Goal: Check status

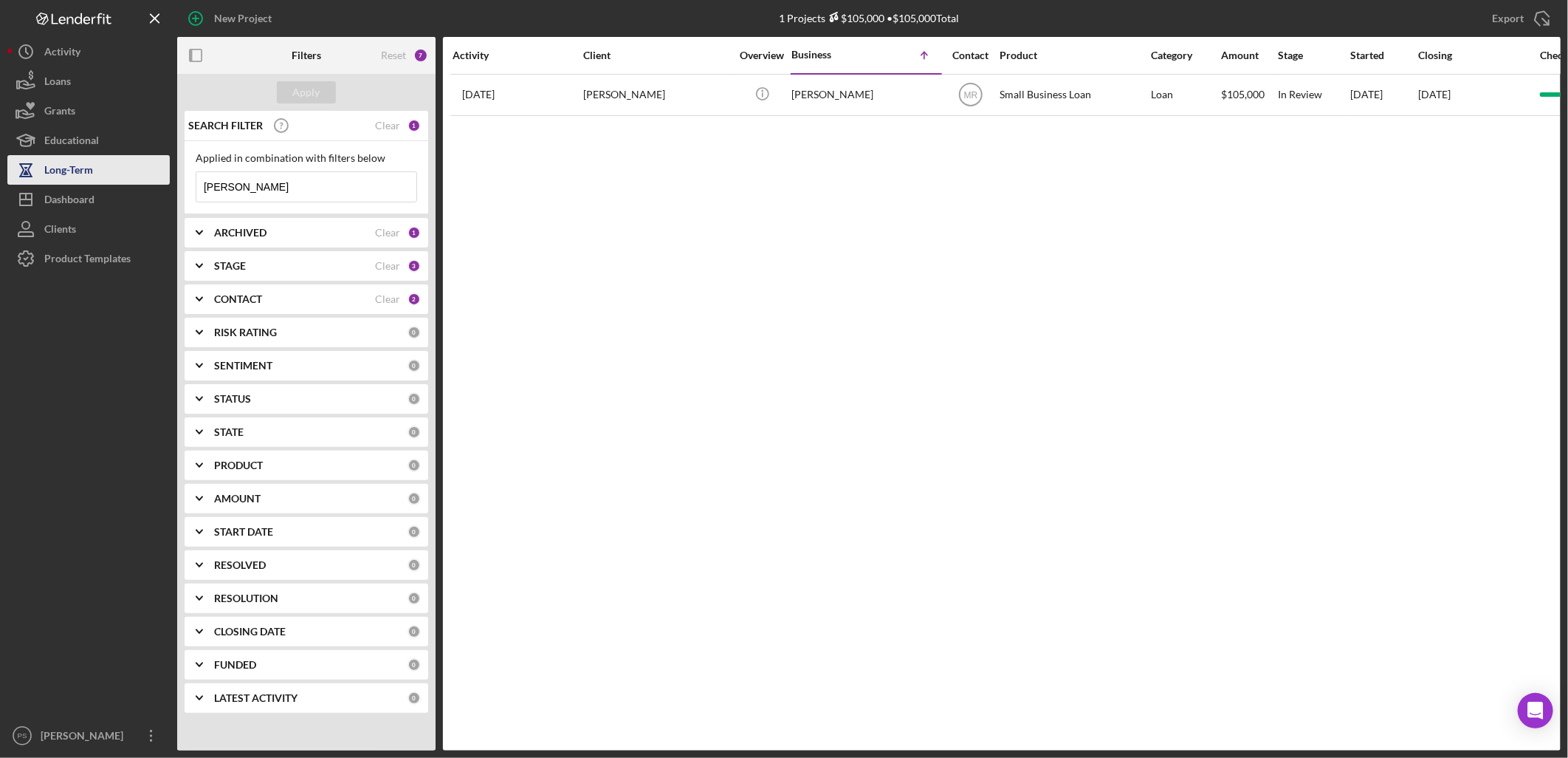
drag, startPoint x: 290, startPoint y: 188, endPoint x: 156, endPoint y: 178, distance: 134.4
click at [156, 178] on div "New Project 1 Projects $105,000 • $105,000 Total [PERSON_NAME] Export Icon/Expo…" at bounding box center [783, 375] width 1553 height 750
type input "creations"
click at [259, 301] on b "CONTACT" at bounding box center [238, 298] width 48 height 12
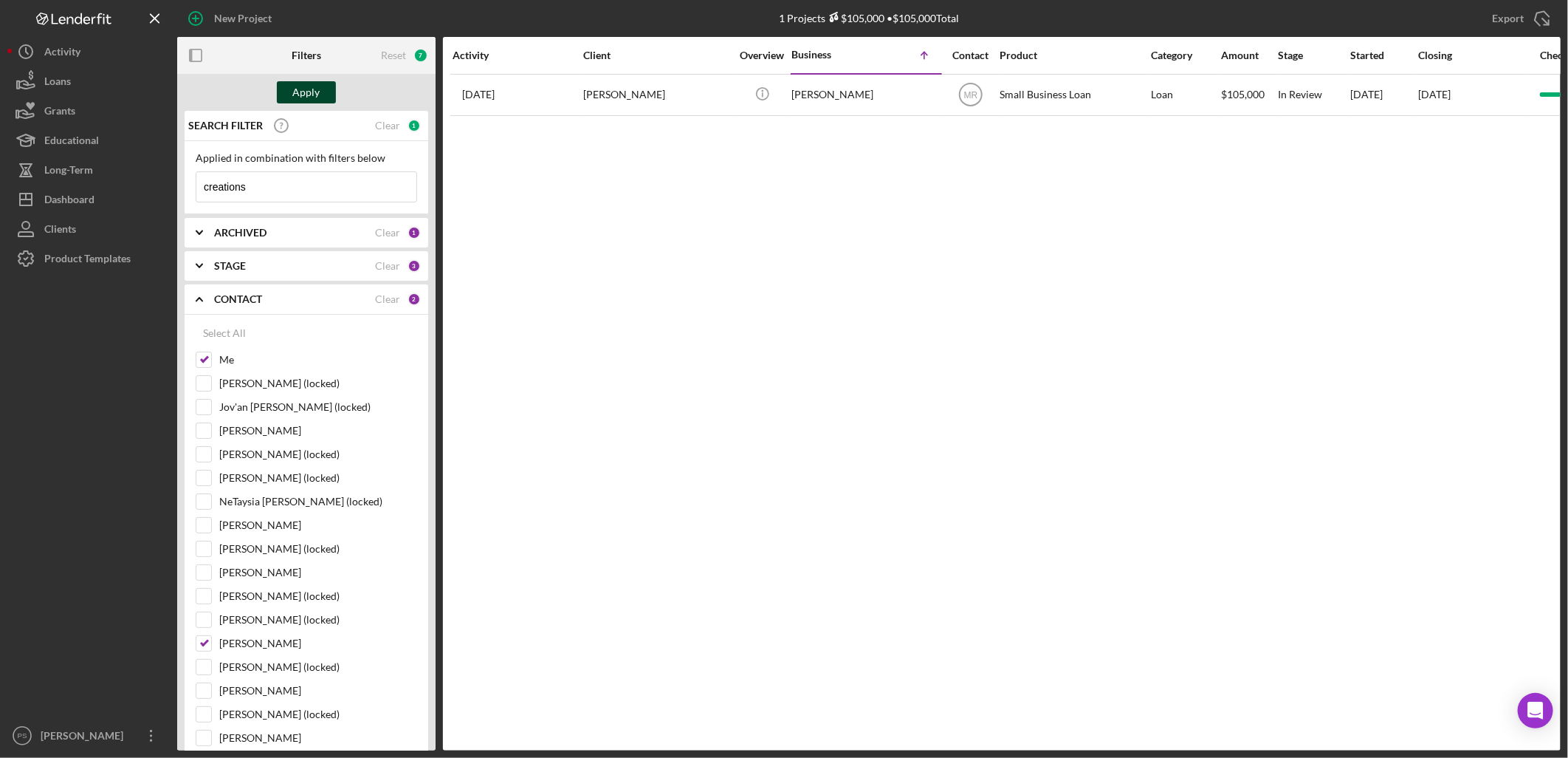
click at [321, 83] on button "Apply" at bounding box center [307, 92] width 59 height 22
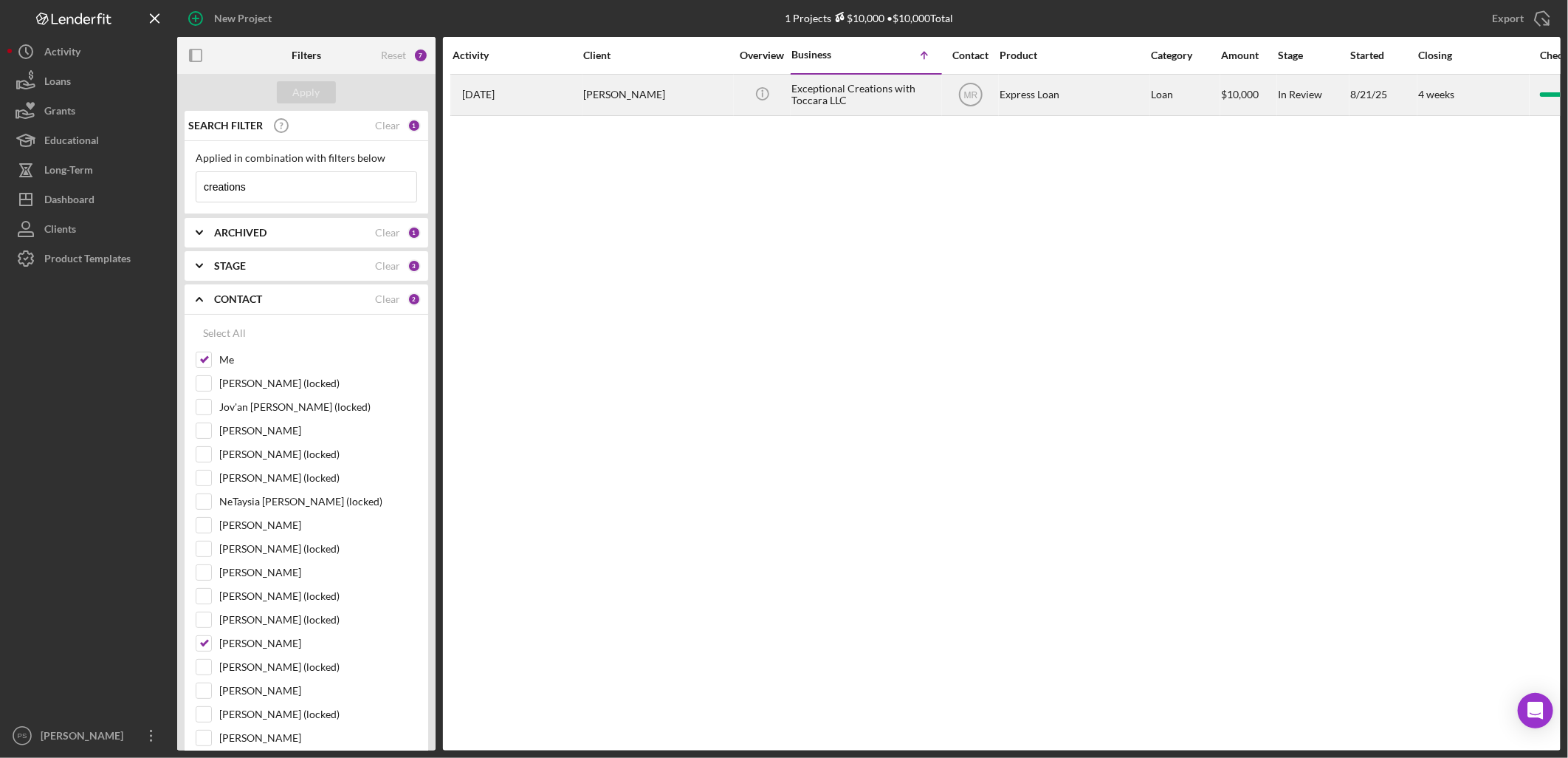
click at [817, 100] on div "Exceptional Creations with Toccara LLC" at bounding box center [865, 95] width 148 height 39
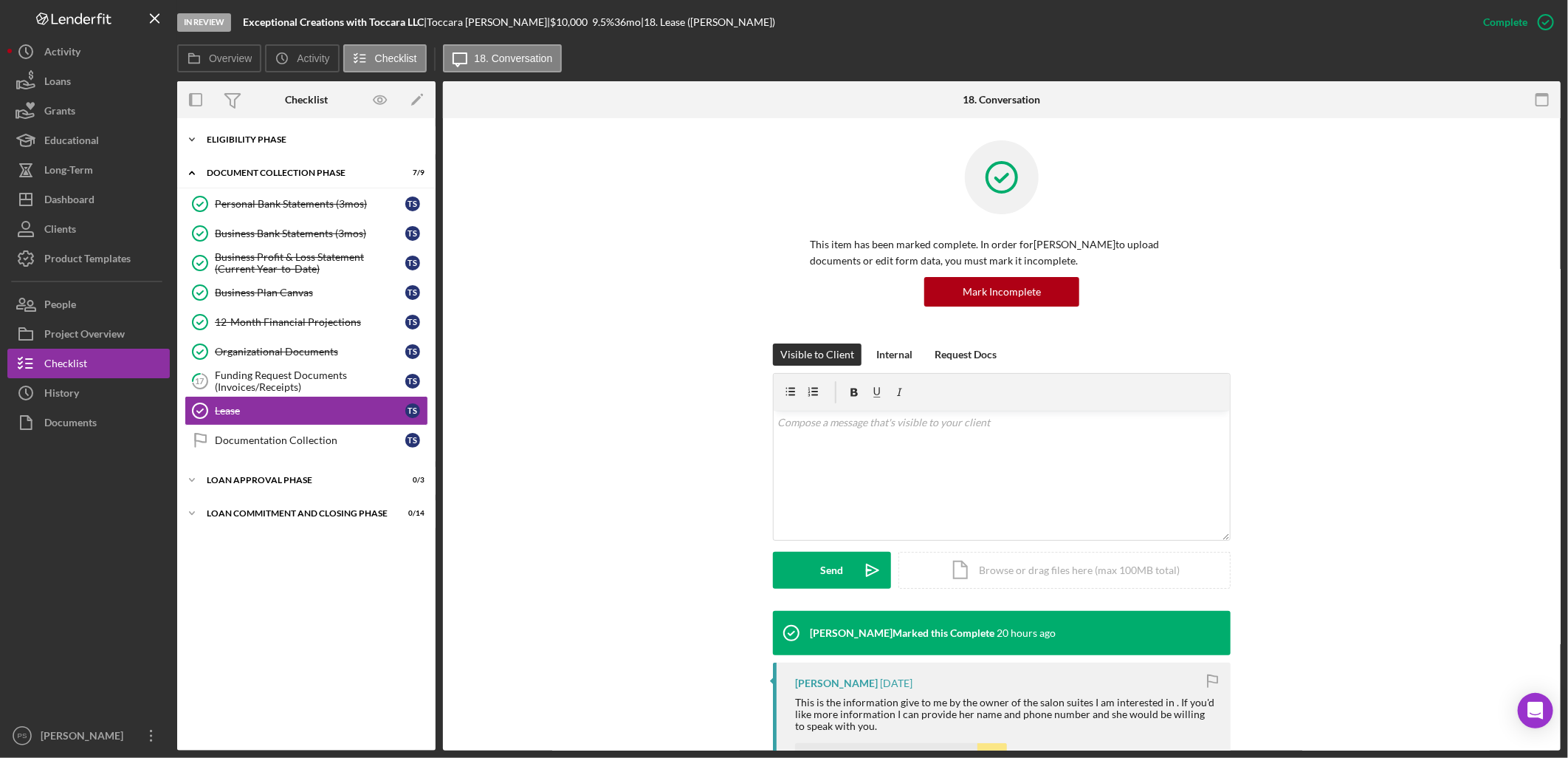
click at [193, 140] on icon "Icon/Expander" at bounding box center [192, 139] width 30 height 30
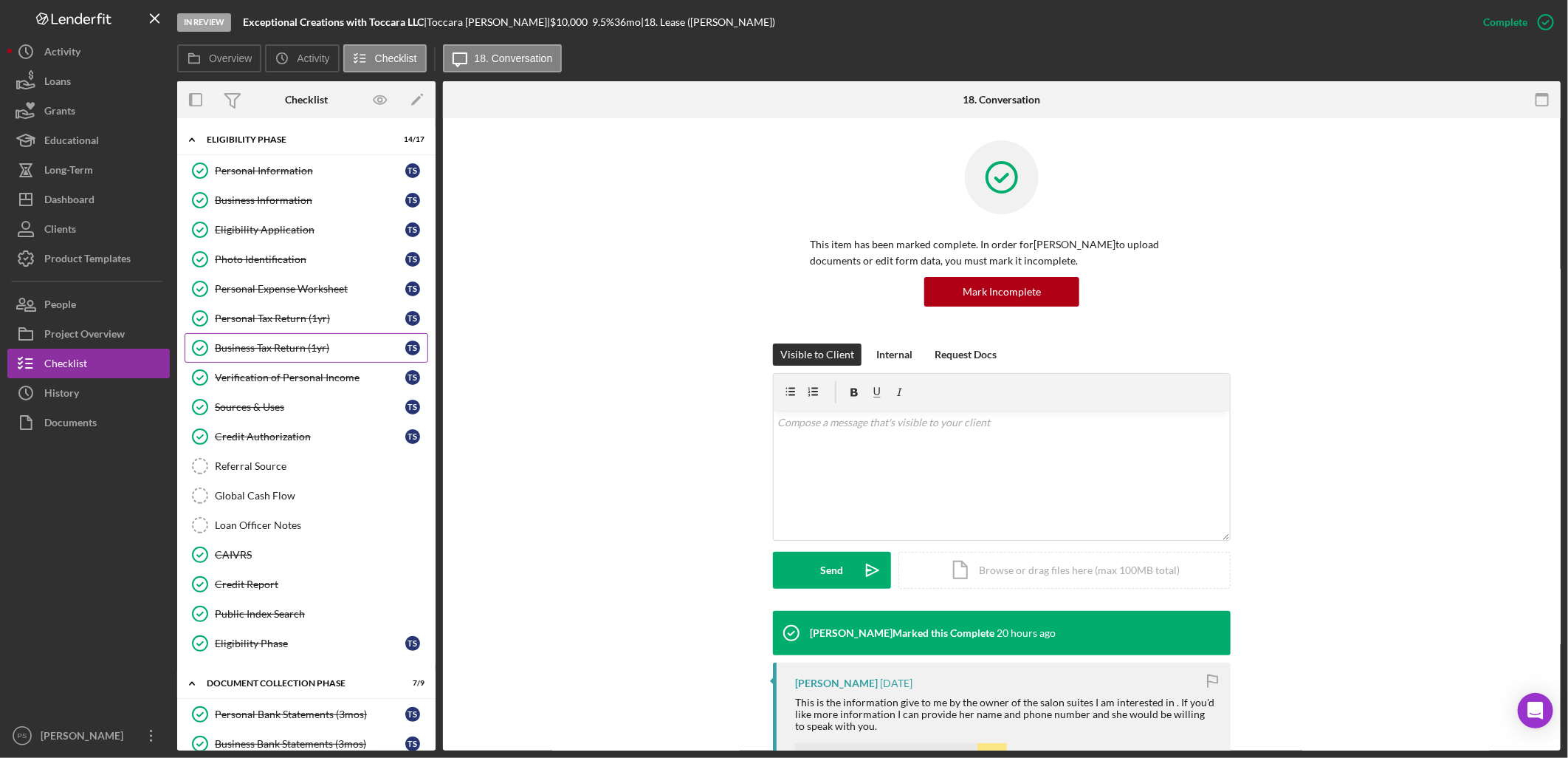
click at [318, 344] on div "Business Tax Return (1yr)" at bounding box center [310, 347] width 191 height 12
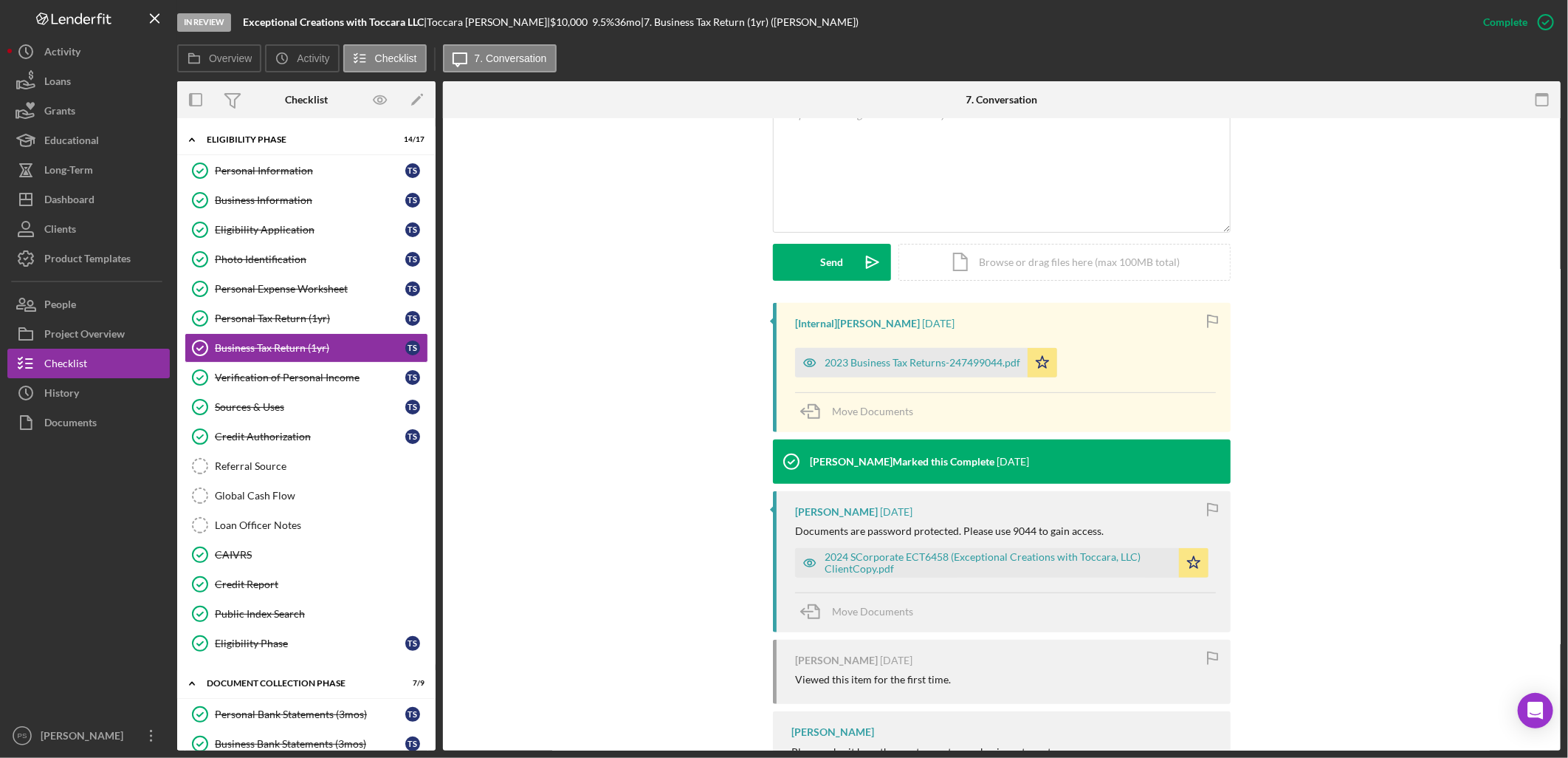
scroll to position [328, 0]
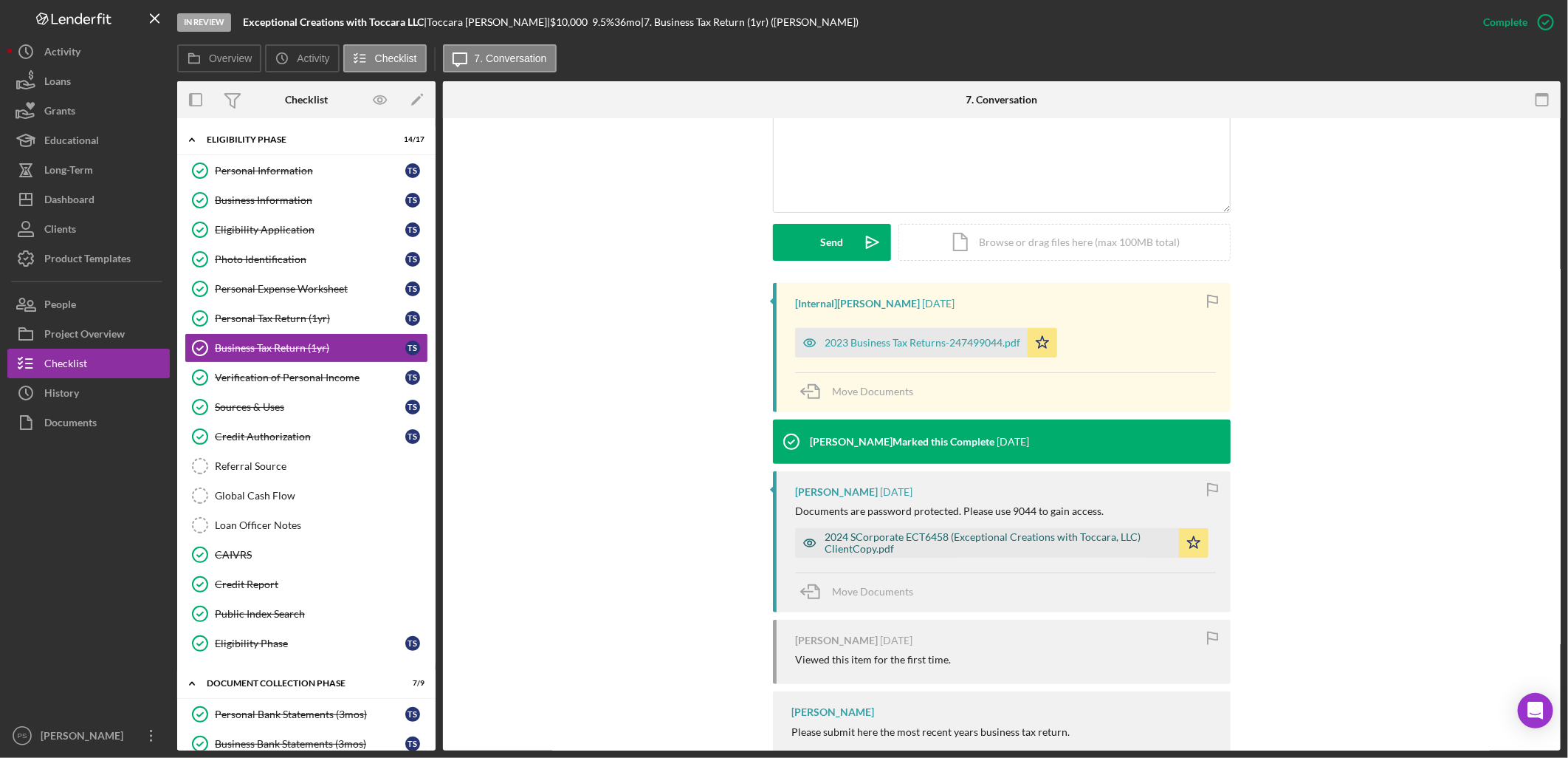
click at [861, 537] on div "2024 SCorporate ECT6458 (Exceptional Creations with Toccara, LLC) ClientCopy.pdf" at bounding box center [998, 543] width 347 height 23
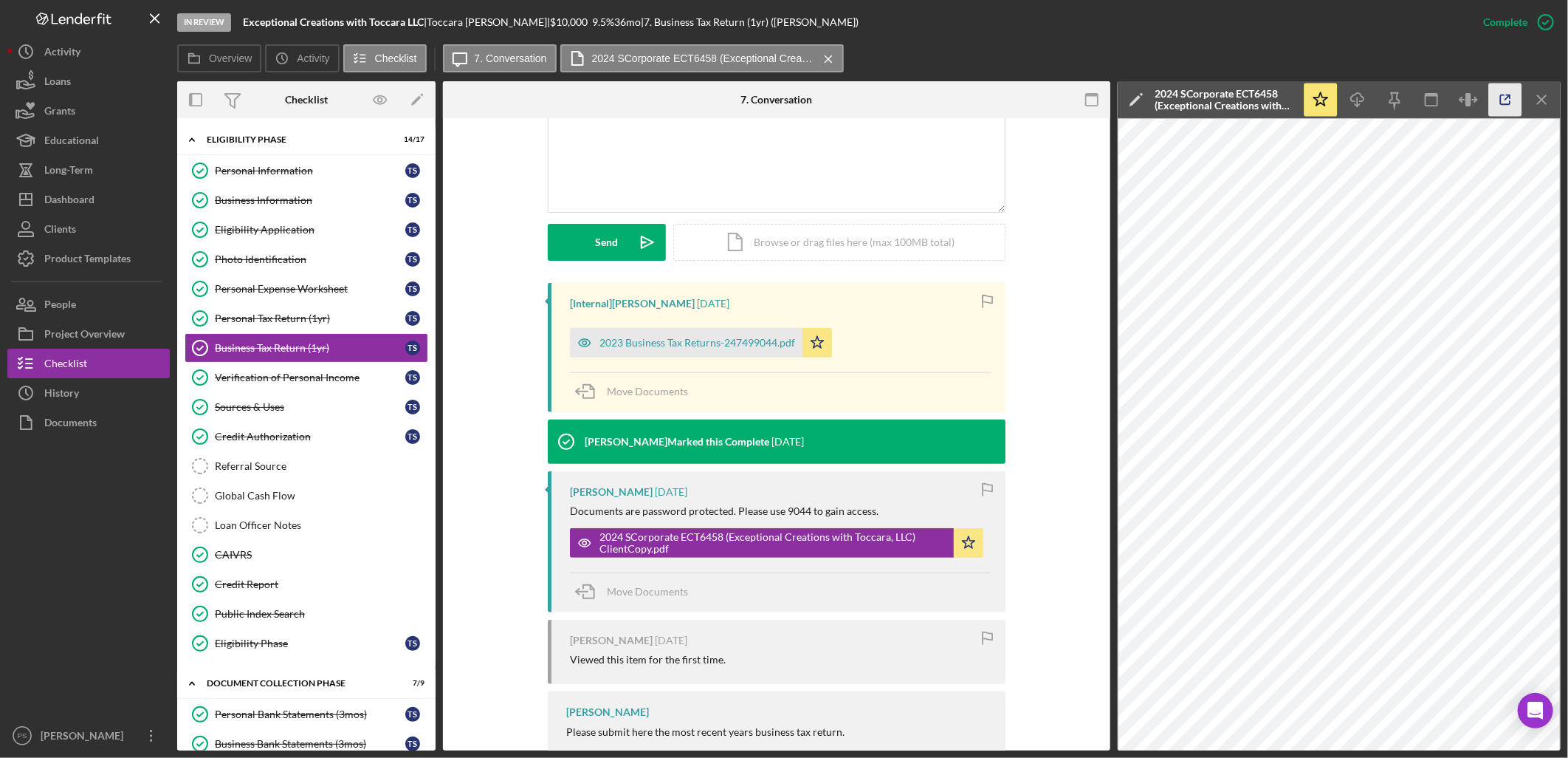
click at [1506, 97] on icon "button" at bounding box center [1505, 100] width 33 height 33
click at [233, 404] on div "Sources & Uses" at bounding box center [310, 407] width 191 height 12
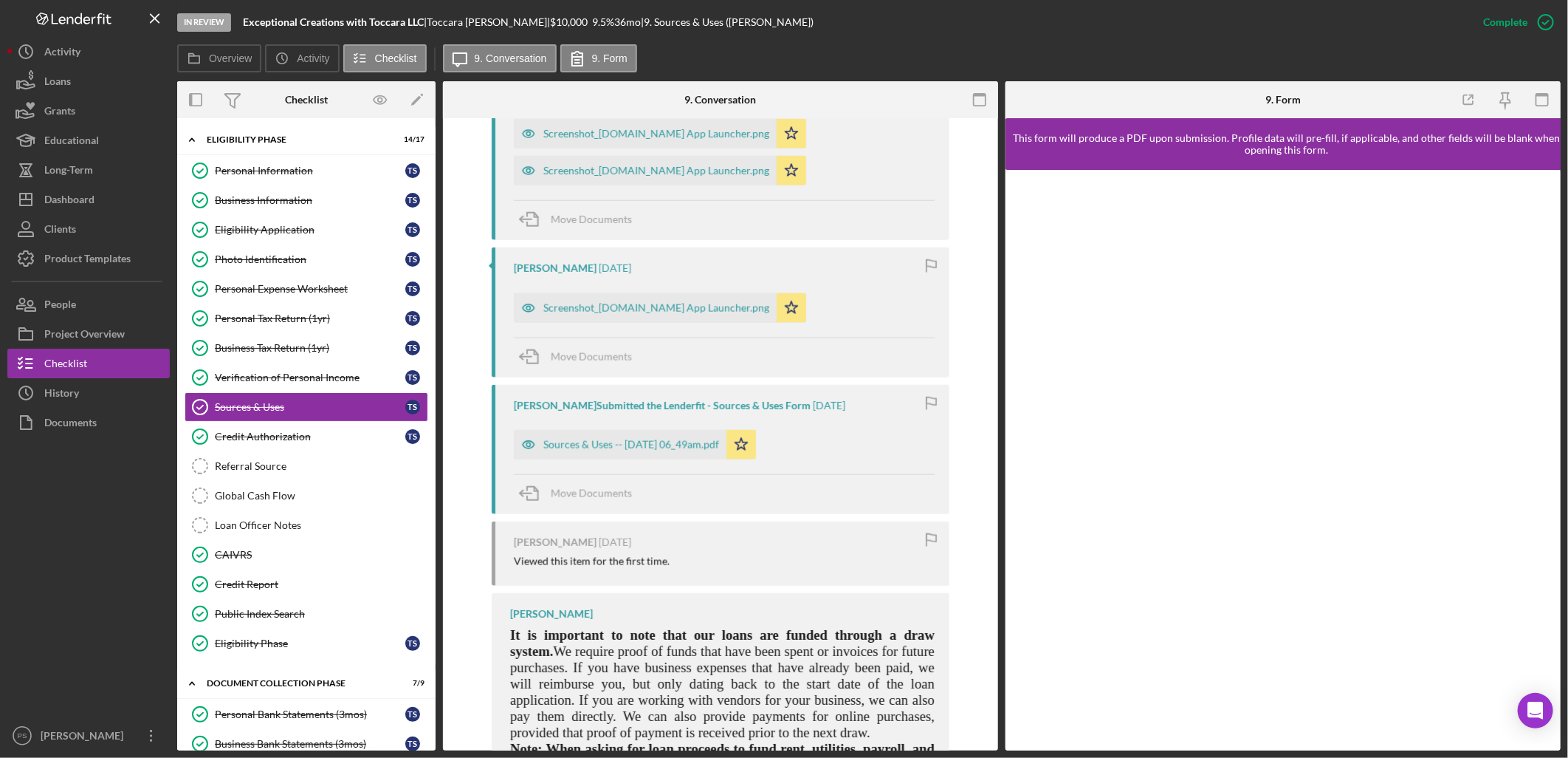
scroll to position [1368, 0]
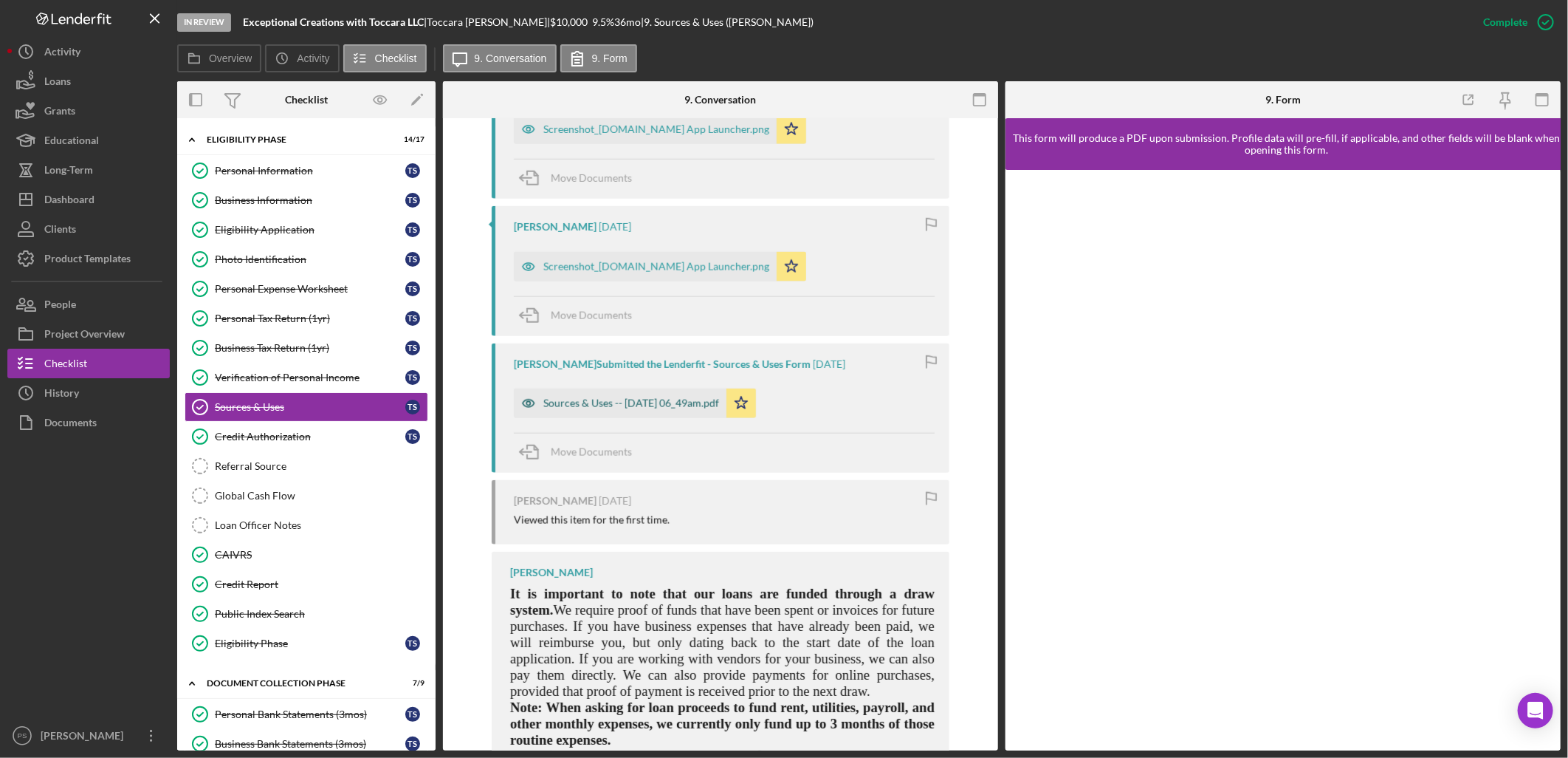
click at [694, 399] on div "Sources & Uses -- 2025-08-27 06_49am.pdf" at bounding box center [620, 404] width 213 height 30
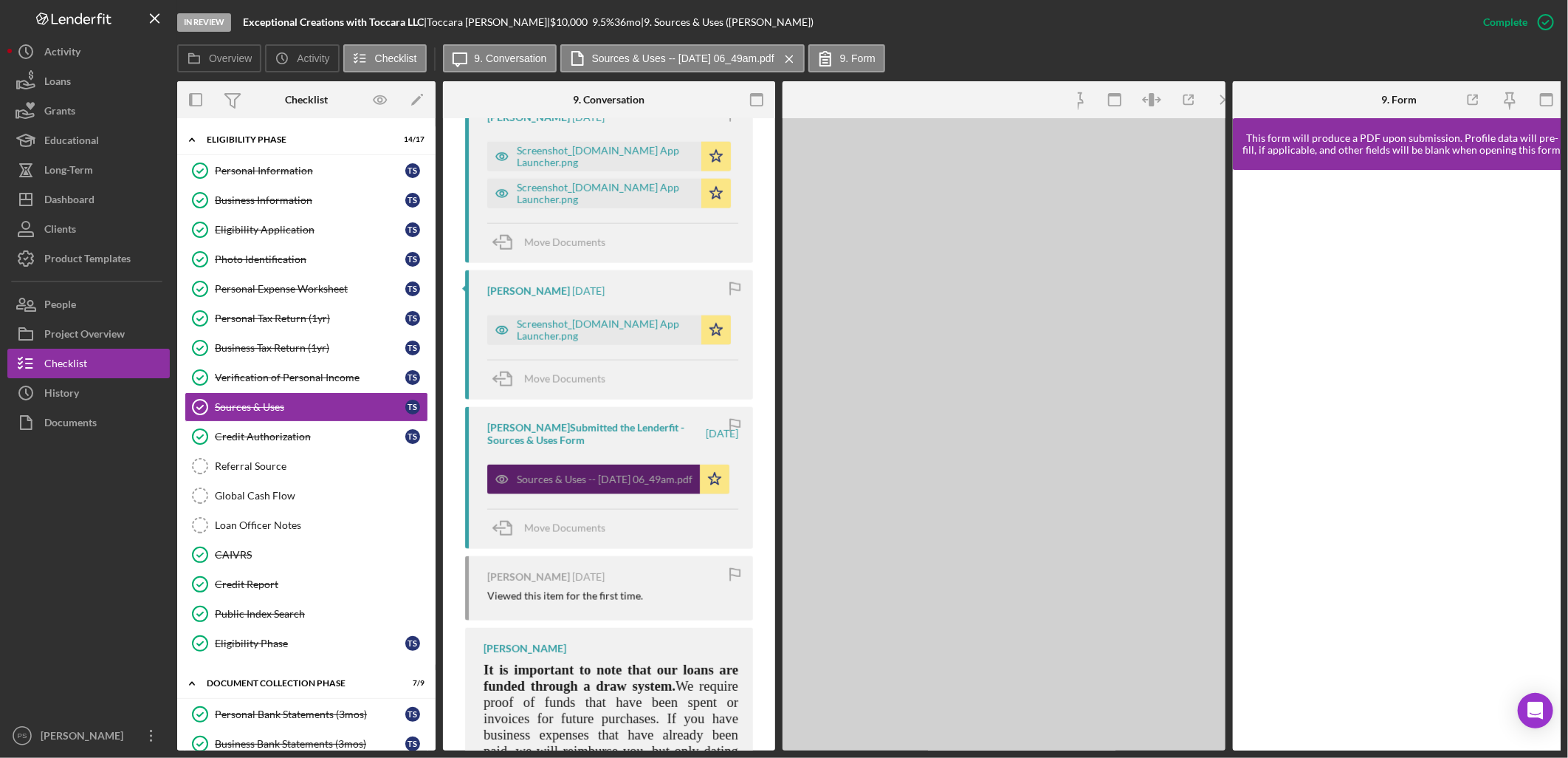
scroll to position [1419, 0]
